Goal: Obtain resource: Obtain resource

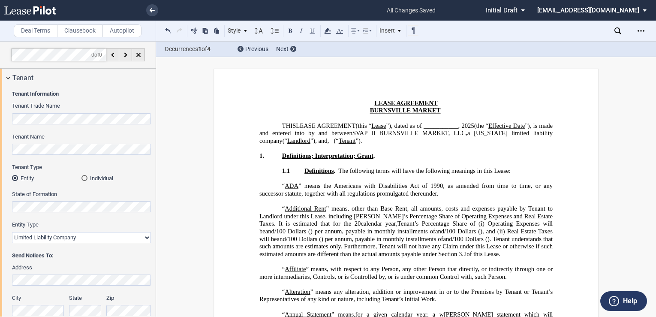
select select "limited liability company"
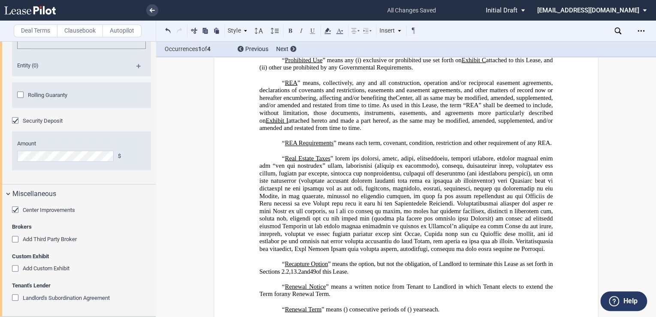
scroll to position [1900, 0]
click at [640, 30] on use "Open Lease options menu" at bounding box center [640, 30] width 7 height 1
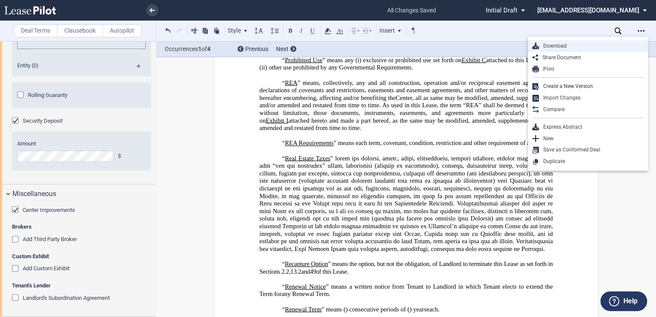
click at [565, 43] on div "Download" at bounding box center [591, 45] width 105 height 7
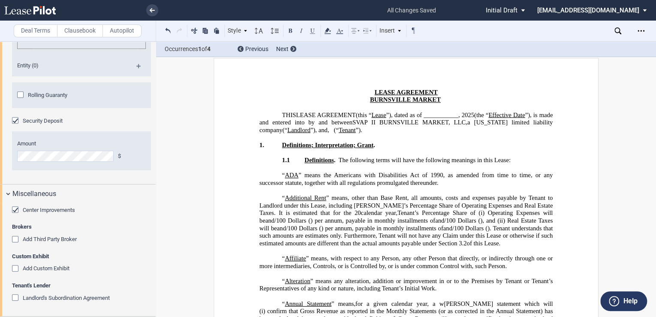
scroll to position [0, 0]
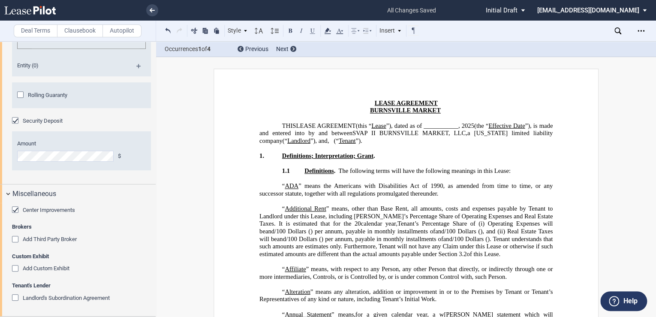
click at [14, 10] on icon at bounding box center [29, 10] width 51 height 9
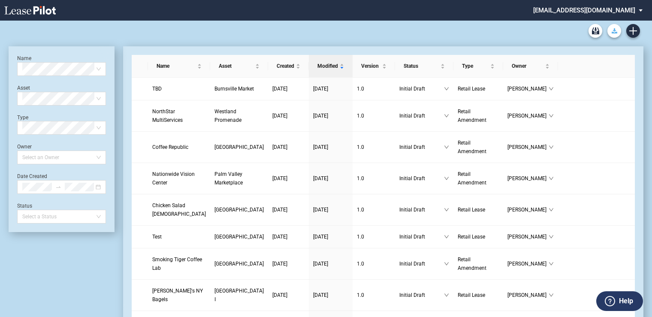
click at [613, 30] on use "Download Blank Form" at bounding box center [614, 30] width 6 height 5
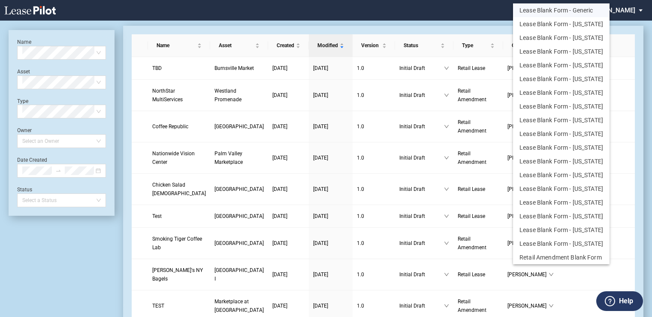
click at [552, 8] on button "Lease Blank Form - Generic" at bounding box center [561, 10] width 96 height 14
